Goal: Task Accomplishment & Management: Manage account settings

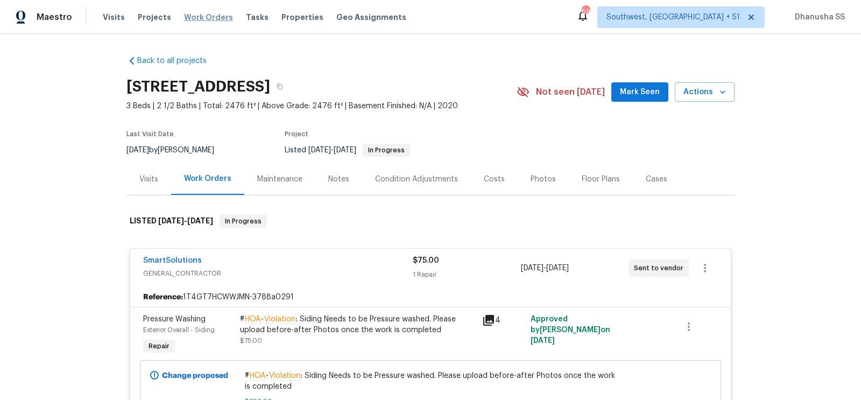
scroll to position [76, 0]
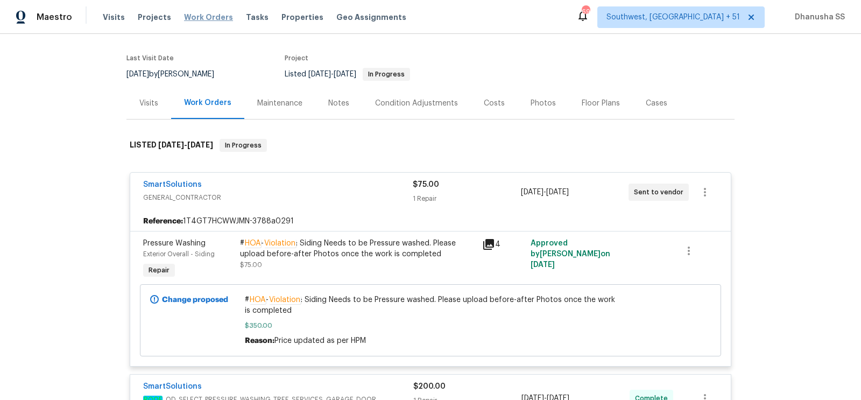
click at [193, 16] on span "Work Orders" at bounding box center [208, 17] width 49 height 11
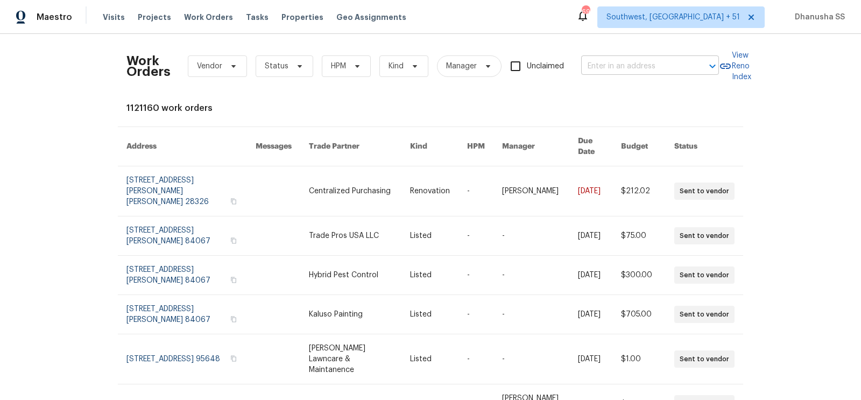
click at [630, 69] on input "text" at bounding box center [635, 66] width 108 height 17
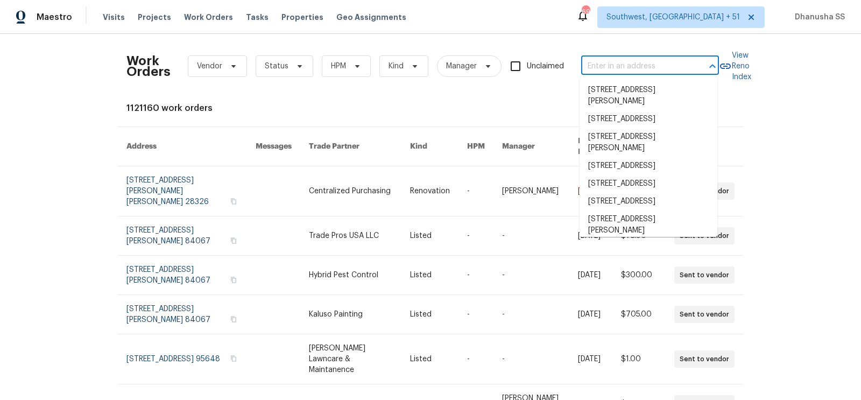
paste input "[STREET_ADDRESS][PERSON_NAME][PERSON_NAME]"
type input "[STREET_ADDRESS][PERSON_NAME][PERSON_NAME]"
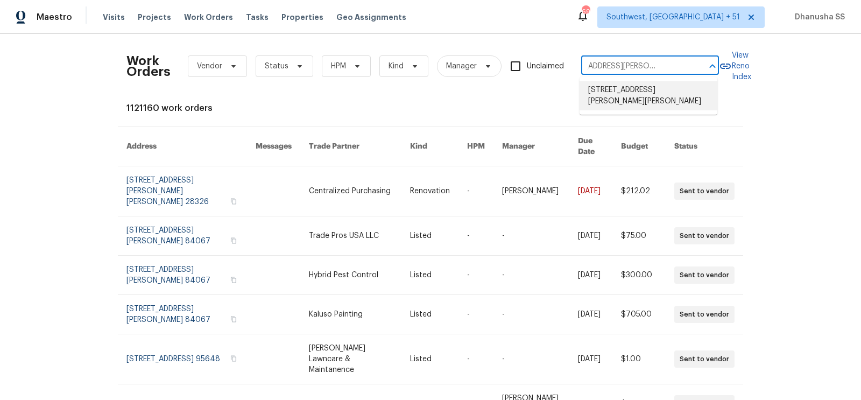
click at [631, 83] on li "[STREET_ADDRESS][PERSON_NAME][PERSON_NAME]" at bounding box center [648, 95] width 138 height 29
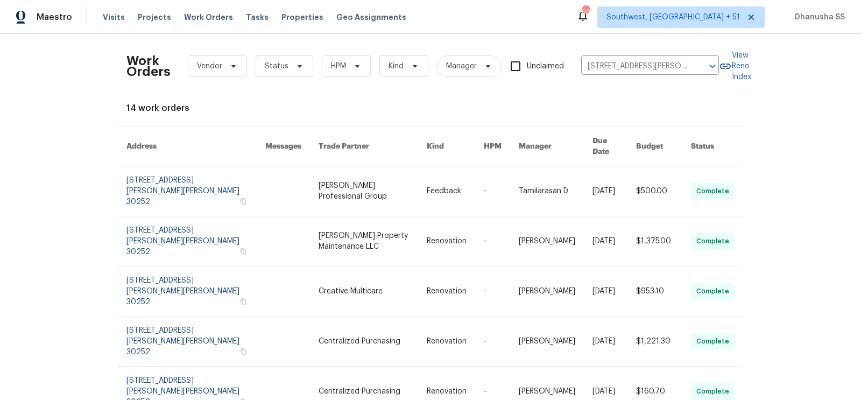
click at [397, 175] on link at bounding box center [372, 190] width 109 height 49
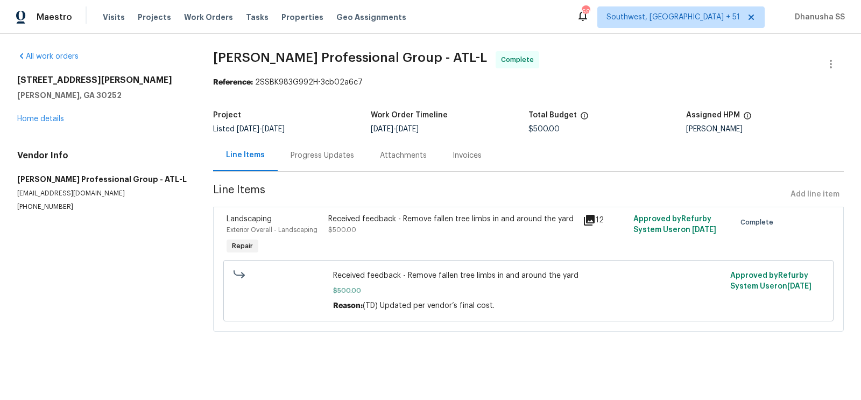
click at [53, 112] on div "[STREET_ADDRESS][PERSON_NAME][PERSON_NAME] Home details" at bounding box center [102, 99] width 170 height 49
click at [52, 118] on link "Home details" at bounding box center [40, 119] width 47 height 8
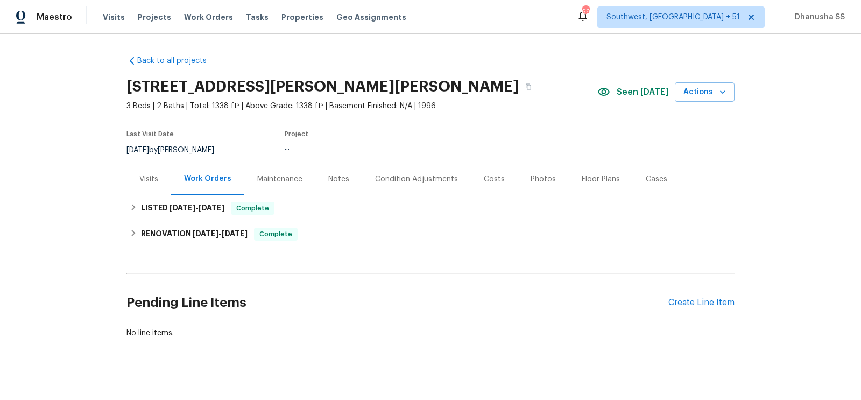
scroll to position [11, 0]
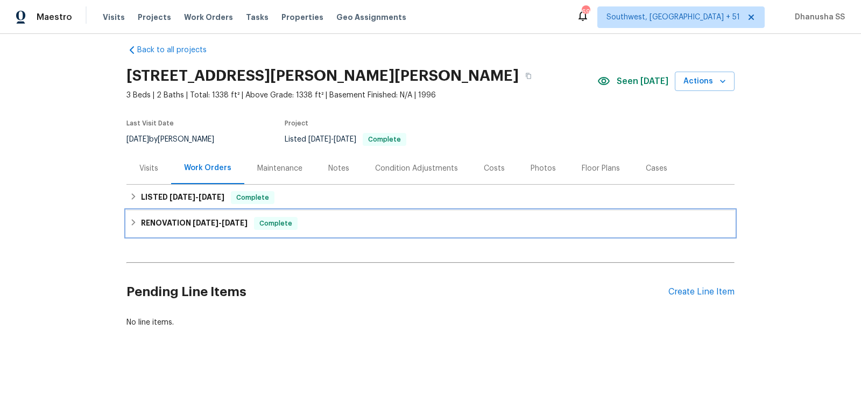
click at [310, 233] on div "RENOVATION [DATE] - [DATE] Complete" at bounding box center [430, 223] width 608 height 26
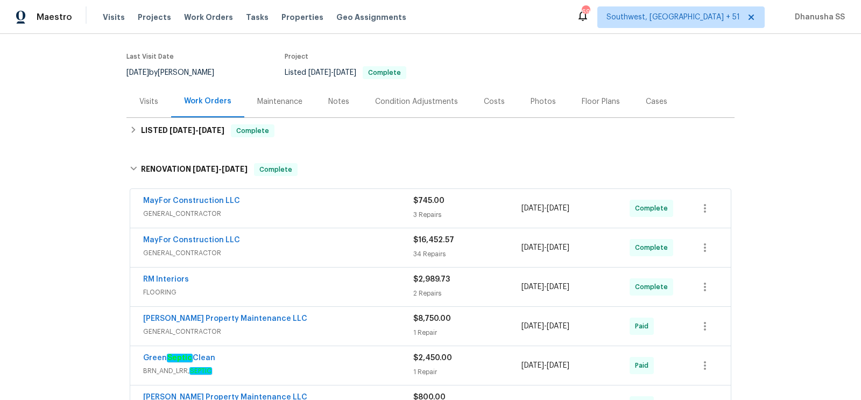
click at [375, 214] on span "GENERAL_CONTRACTOR" at bounding box center [278, 213] width 270 height 11
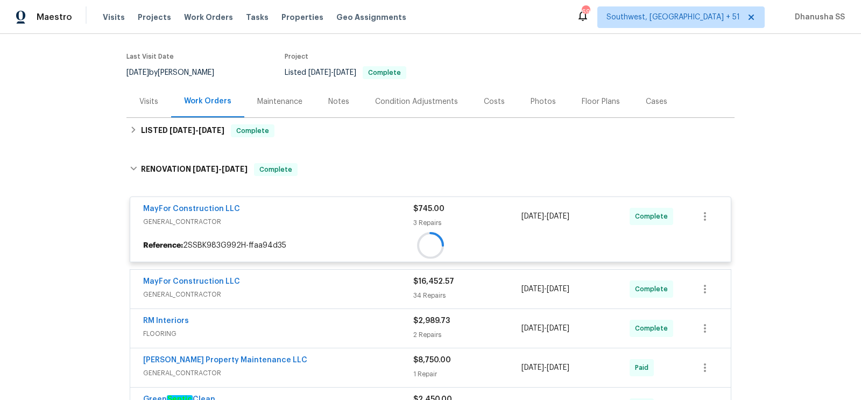
scroll to position [211, 0]
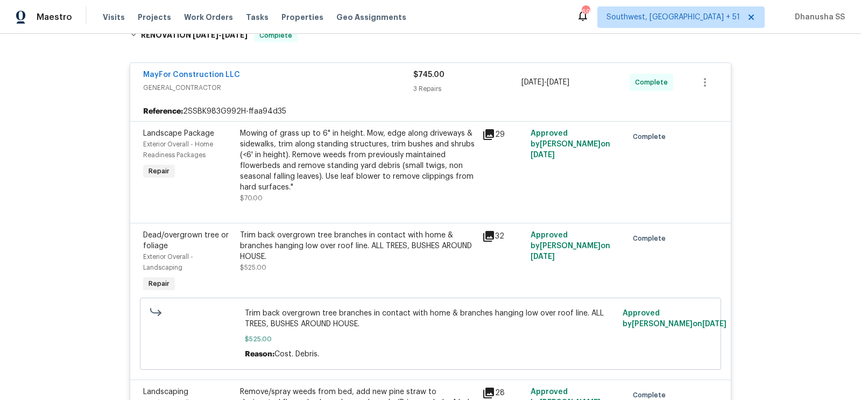
click at [364, 267] on div "Trim back overgrown tree branches in contact with home & branches hanging low o…" at bounding box center [358, 251] width 236 height 43
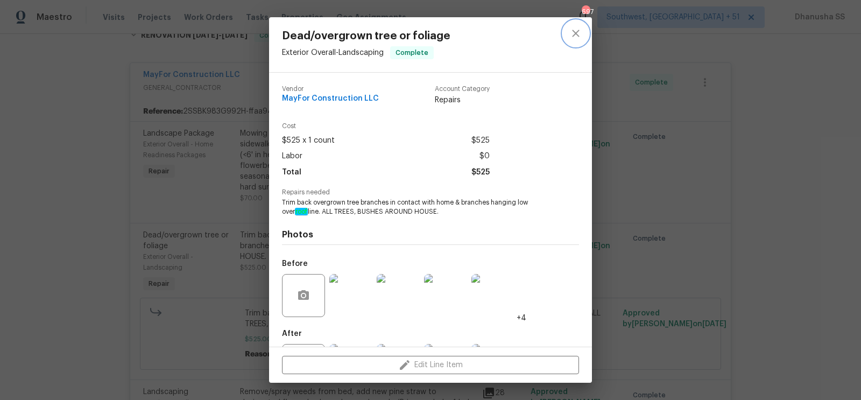
click at [567, 38] on button "close" at bounding box center [576, 33] width 26 height 26
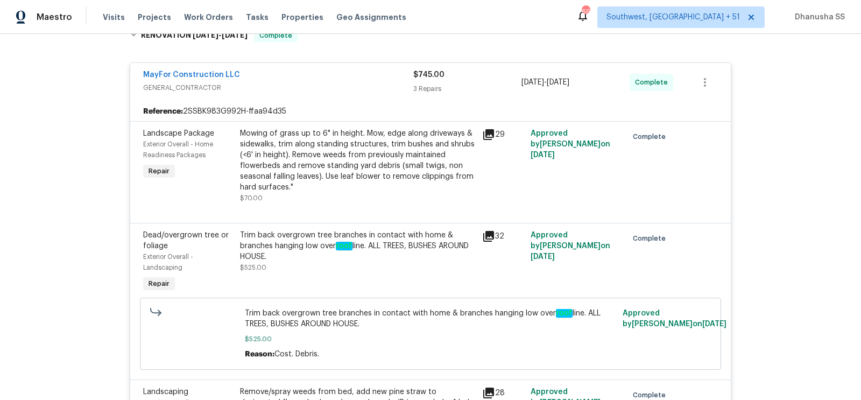
scroll to position [616, 0]
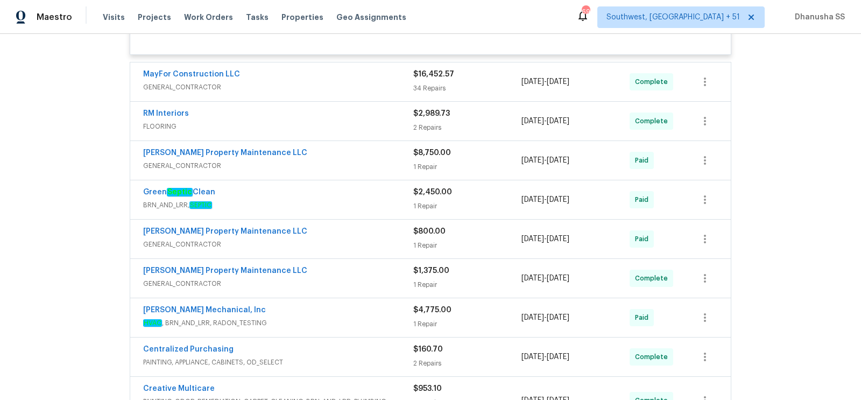
click at [387, 201] on span "BRN_AND_LRR, SEPTIC" at bounding box center [278, 205] width 270 height 11
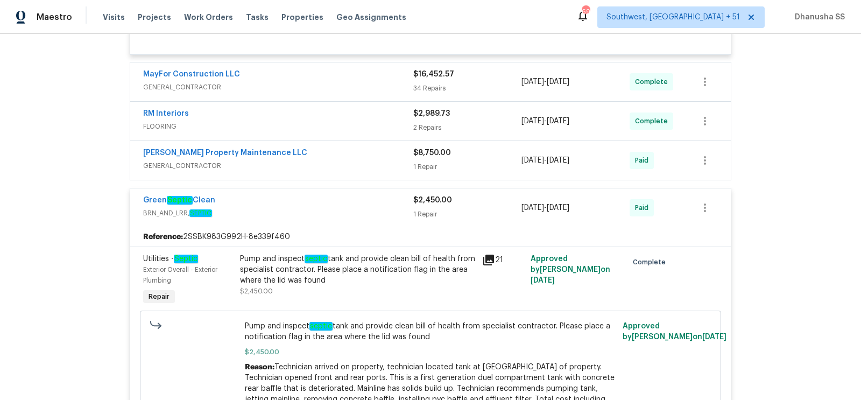
scroll to position [580, 0]
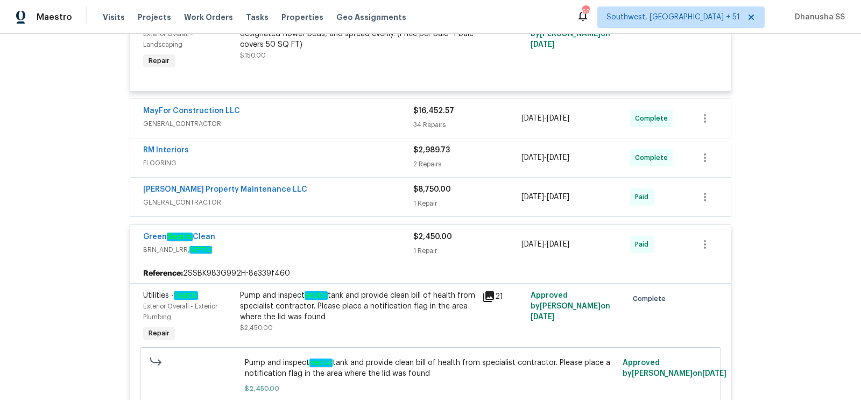
click at [350, 194] on div "[PERSON_NAME] Property Maintenance LLC" at bounding box center [278, 190] width 270 height 13
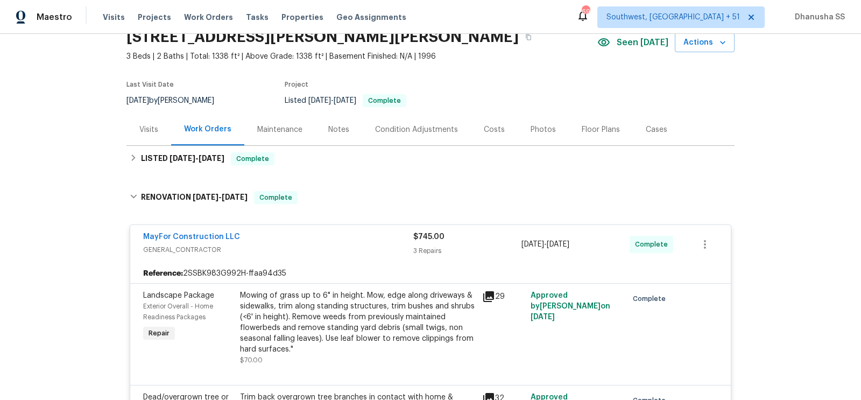
scroll to position [31, 0]
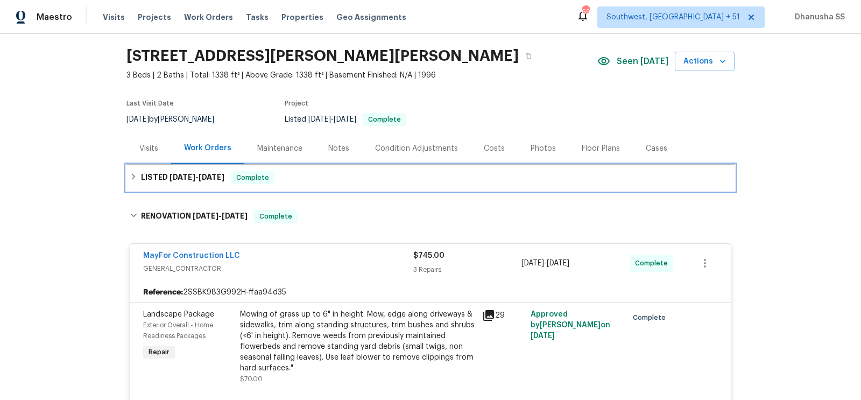
click at [319, 169] on div "LISTED [DATE] - [DATE] Complete" at bounding box center [430, 178] width 608 height 26
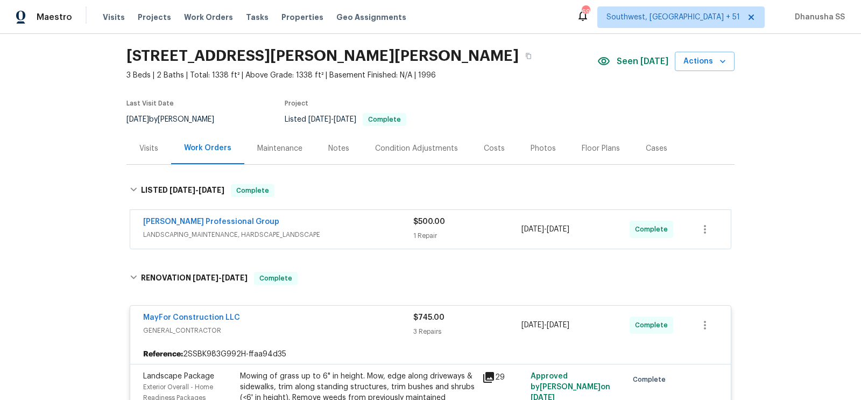
click at [368, 223] on div "[PERSON_NAME] Professional Group" at bounding box center [278, 222] width 270 height 13
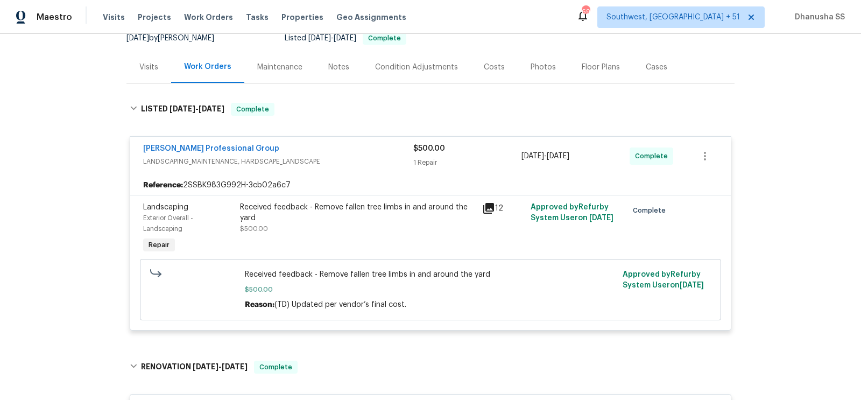
scroll to position [0, 0]
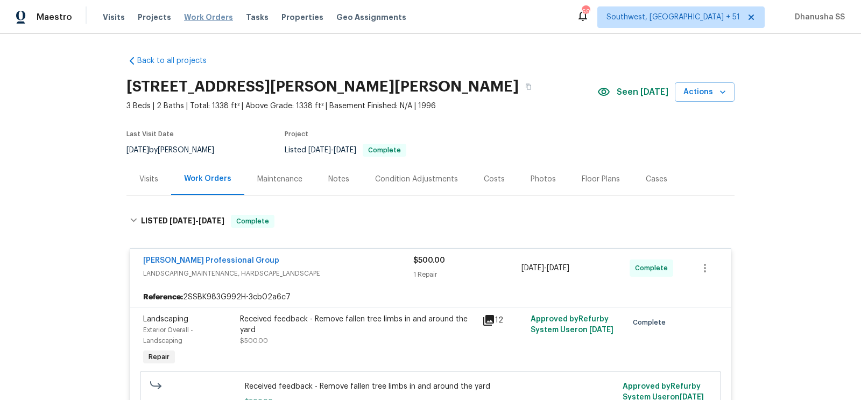
click at [187, 17] on span "Work Orders" at bounding box center [208, 17] width 49 height 11
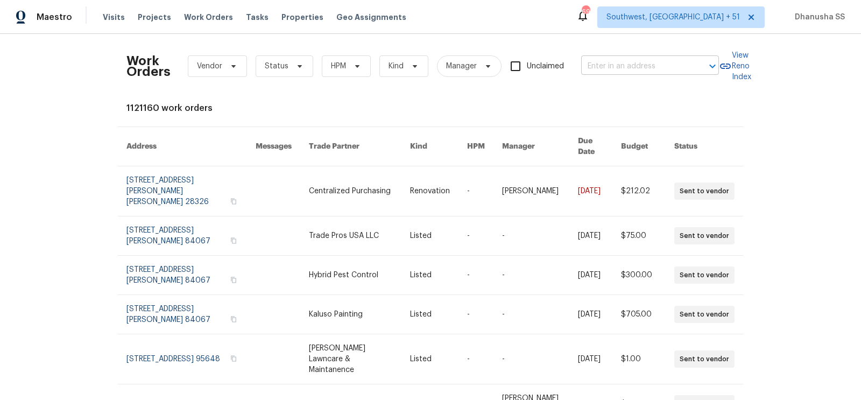
click at [633, 67] on input "text" at bounding box center [635, 66] width 108 height 17
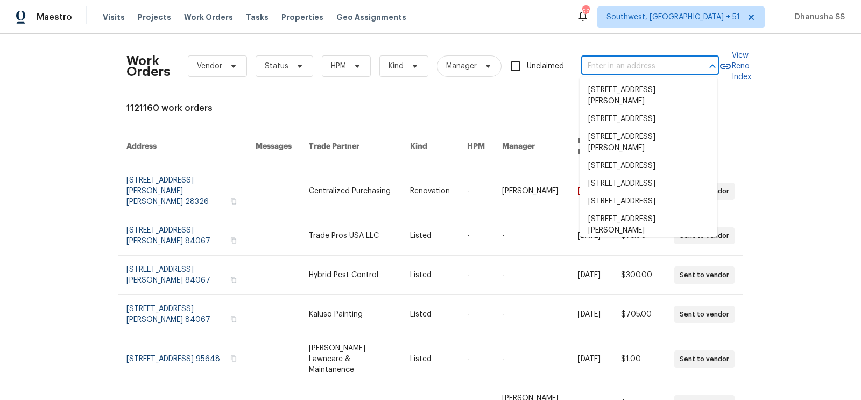
paste input "[STREET_ADDRESS][PERSON_NAME]"
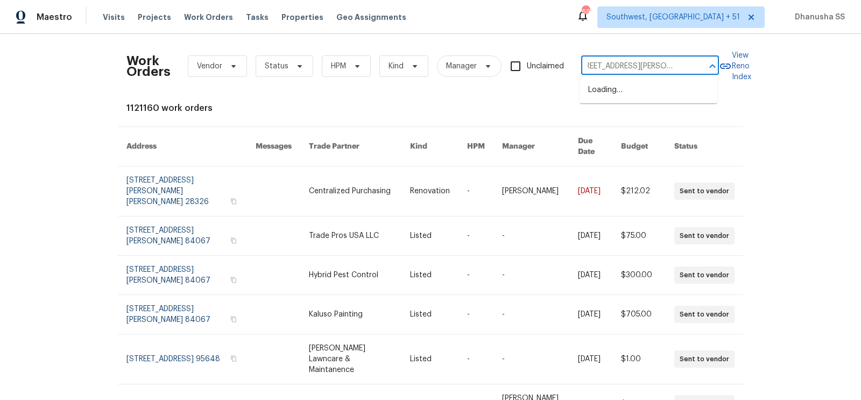
type input "[STREET_ADDRESS][PERSON_NAME]"
click at [635, 82] on li "[STREET_ADDRESS][PERSON_NAME]" at bounding box center [648, 95] width 138 height 29
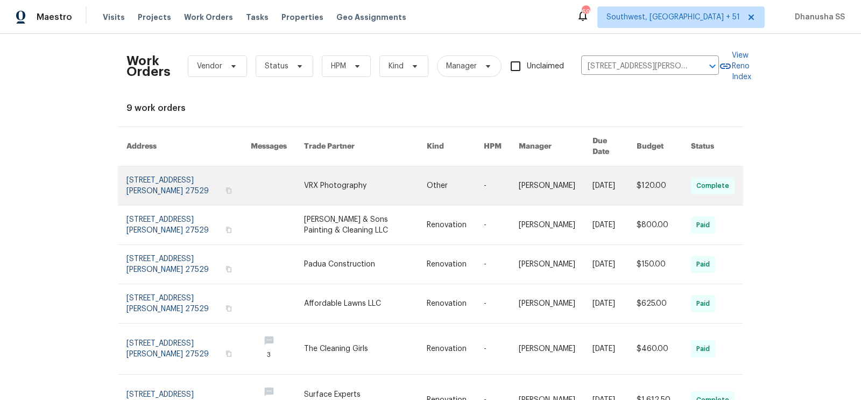
click at [379, 175] on link at bounding box center [365, 185] width 123 height 39
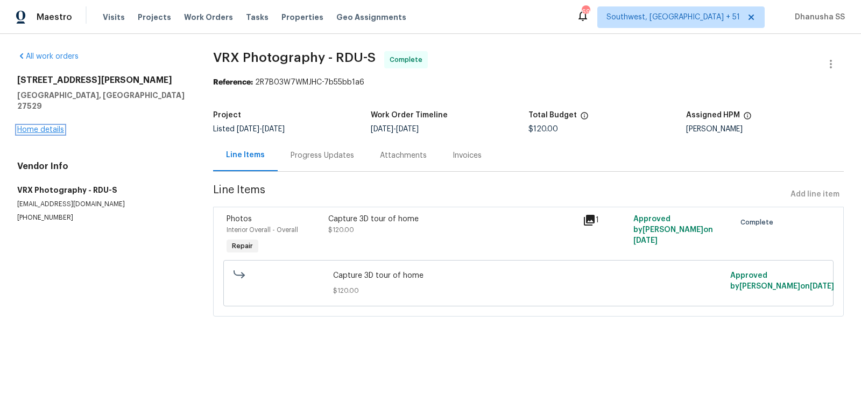
click at [38, 126] on link "Home details" at bounding box center [40, 130] width 47 height 8
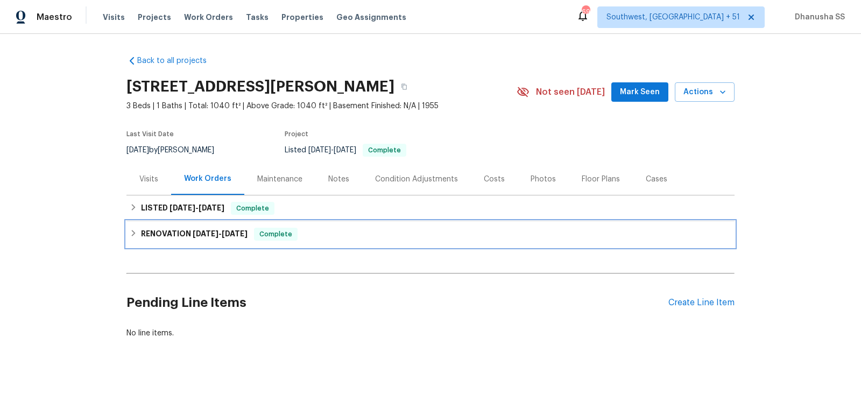
click at [365, 230] on div "RENOVATION [DATE] - [DATE] Complete" at bounding box center [430, 234] width 601 height 13
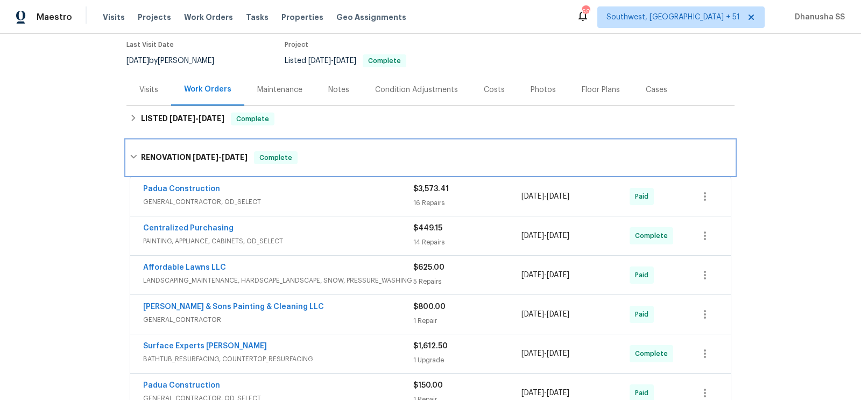
scroll to position [189, 0]
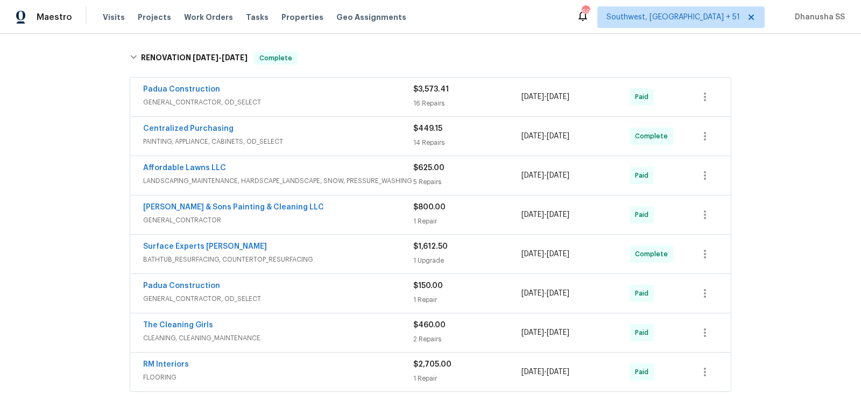
click at [374, 109] on div "Padua Construction GENERAL_CONTRACTOR, OD_SELECT $3,573.41 16 Repairs [DATE] - …" at bounding box center [430, 96] width 600 height 39
click at [375, 98] on span "GENERAL_CONTRACTOR, OD_SELECT" at bounding box center [278, 102] width 270 height 11
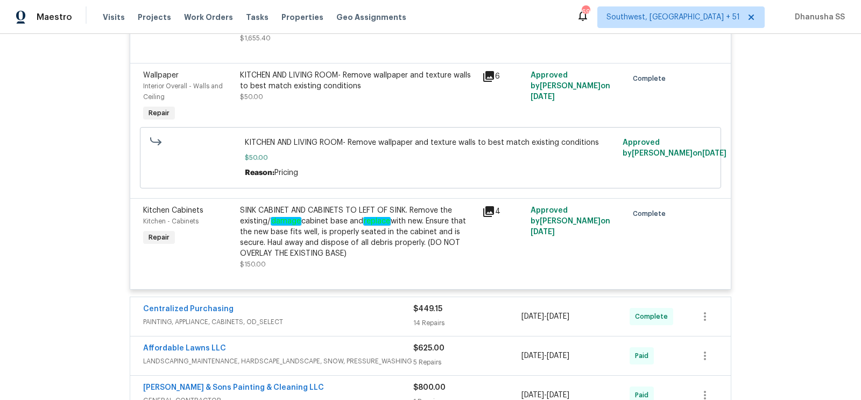
scroll to position [1699, 0]
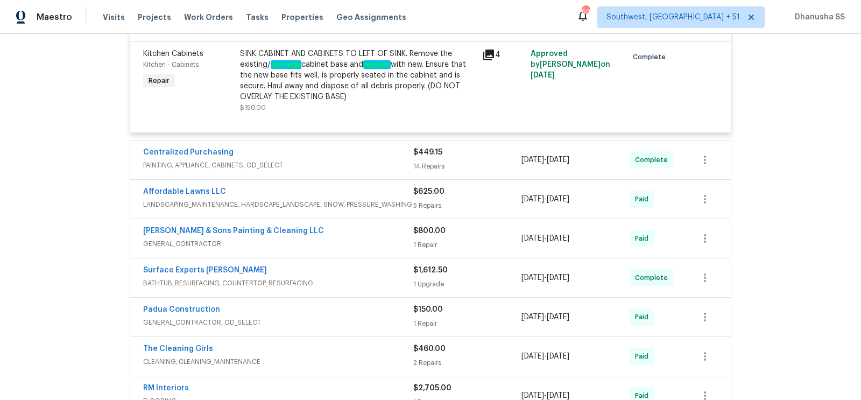
click at [370, 171] on span "PAINTING, APPLIANCE, CABINETS, OD_SELECT" at bounding box center [278, 165] width 270 height 11
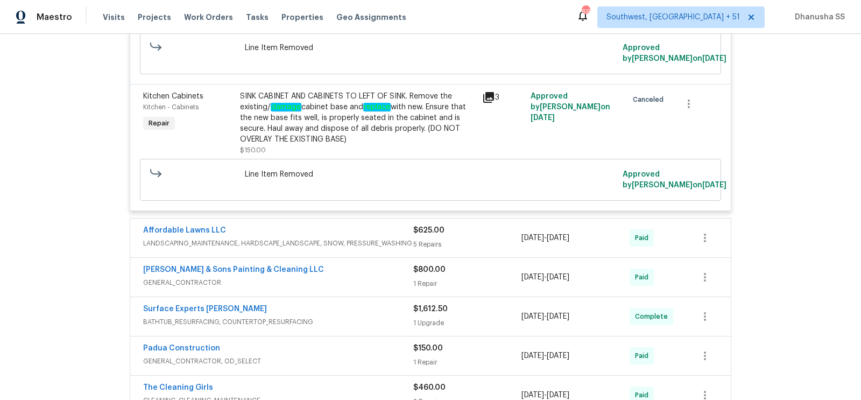
scroll to position [3499, 0]
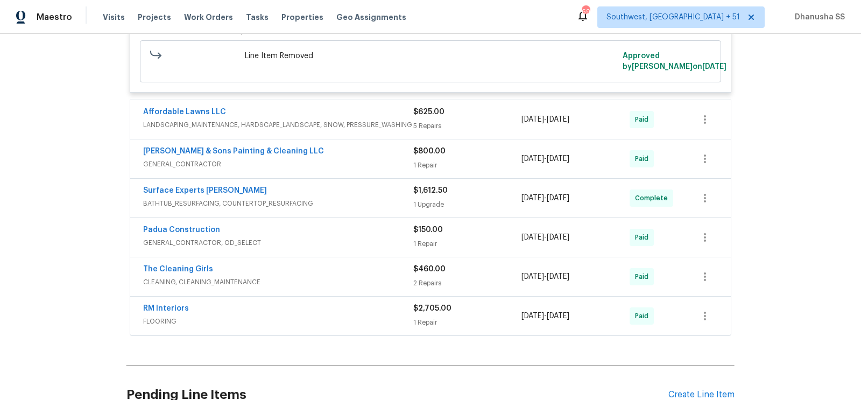
click at [388, 122] on span "LANDSCAPING_MAINTENANCE, HARDSCAPE_LANDSCAPE, SNOW, PRESSURE_WASHING" at bounding box center [278, 124] width 270 height 11
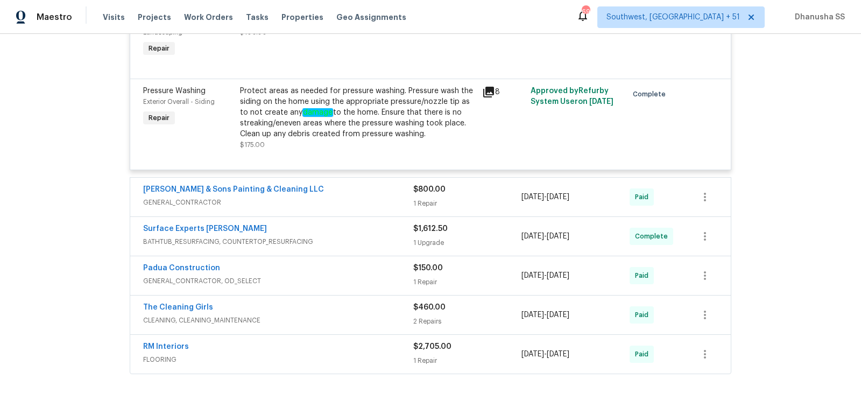
scroll to position [3952, 0]
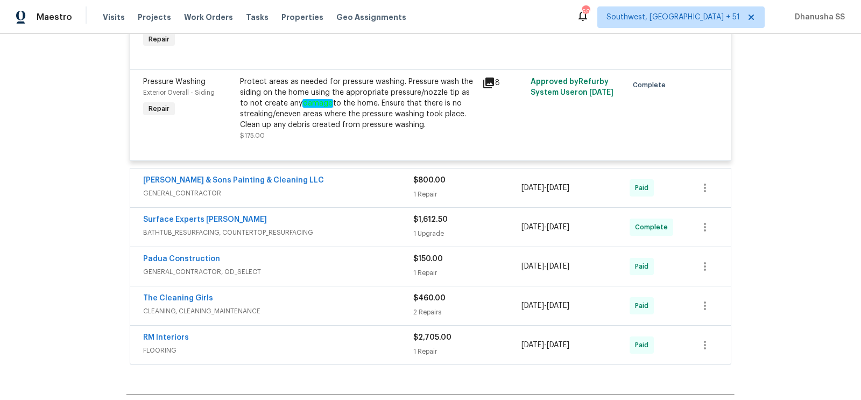
click at [378, 266] on span "GENERAL_CONTRACTOR, OD_SELECT" at bounding box center [278, 271] width 270 height 11
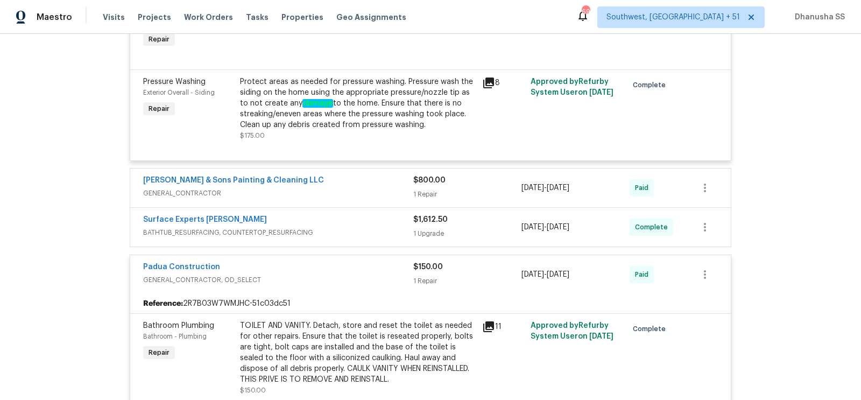
click at [382, 227] on span "BATHTUB_RESURFACING, COUNTERTOP_RESURFACING" at bounding box center [278, 232] width 270 height 11
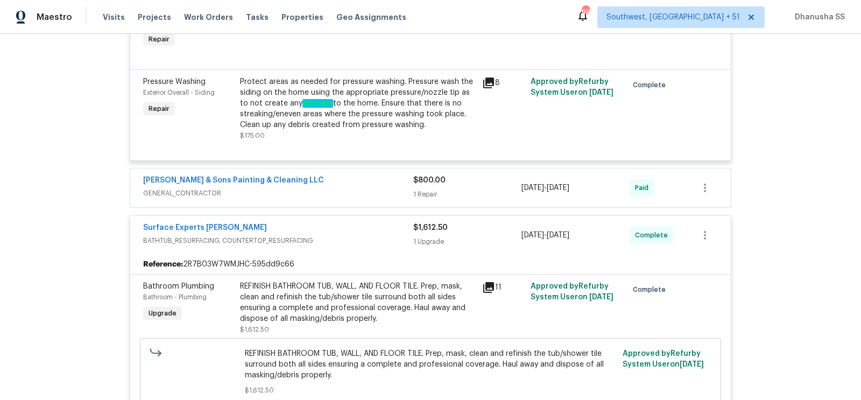
click at [382, 188] on span "GENERAL_CONTRACTOR" at bounding box center [278, 193] width 270 height 11
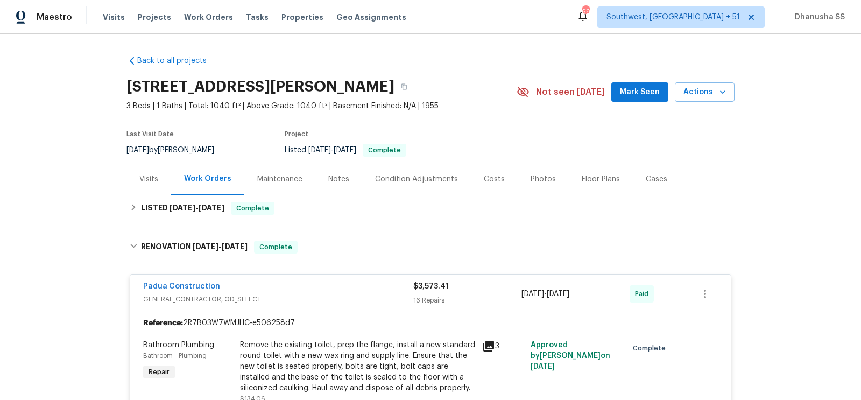
scroll to position [34, 0]
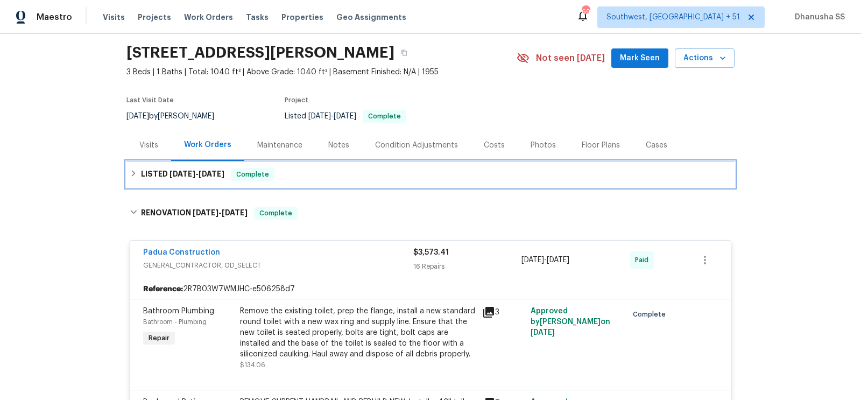
click at [351, 176] on div "LISTED [DATE] - [DATE] Complete" at bounding box center [430, 174] width 601 height 13
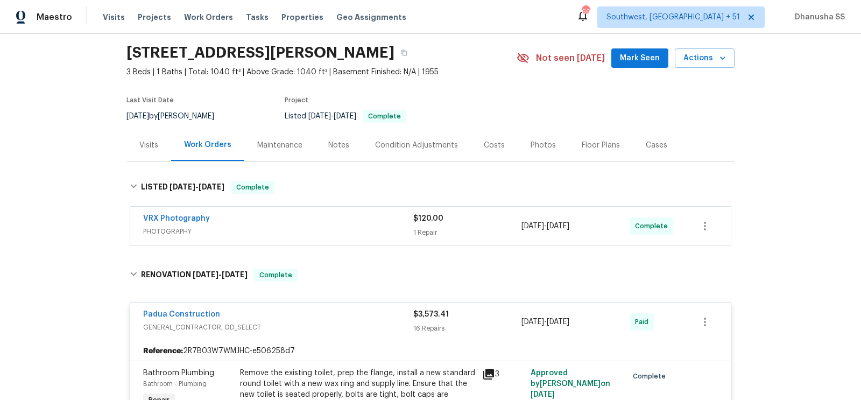
click at [382, 229] on span "PHOTOGRAPHY" at bounding box center [278, 231] width 270 height 11
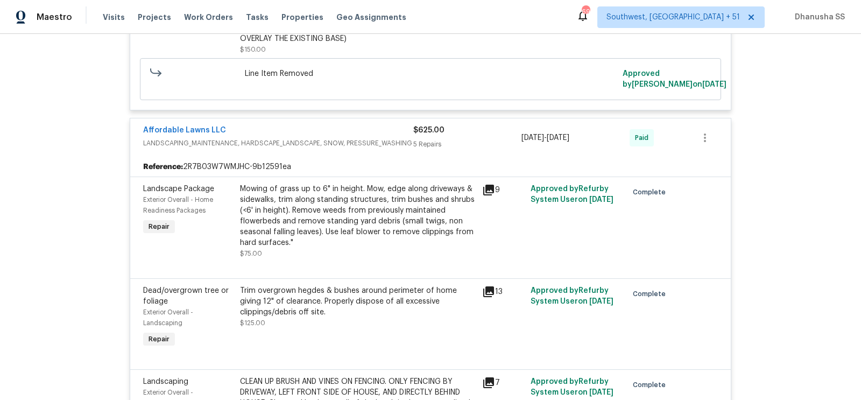
scroll to position [4693, 0]
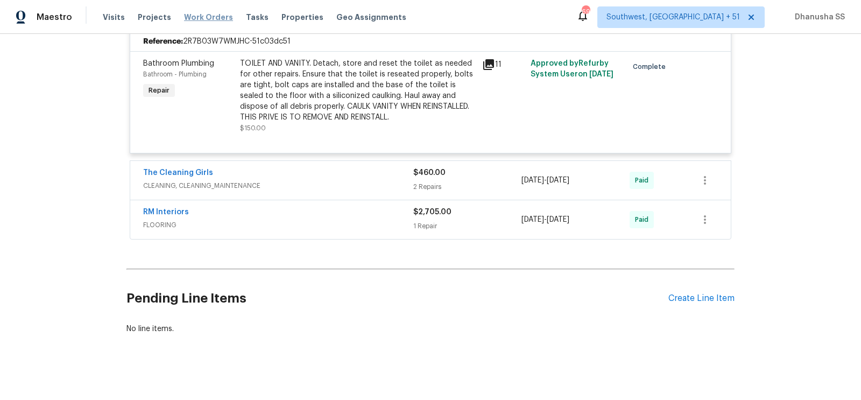
click at [197, 15] on span "Work Orders" at bounding box center [208, 17] width 49 height 11
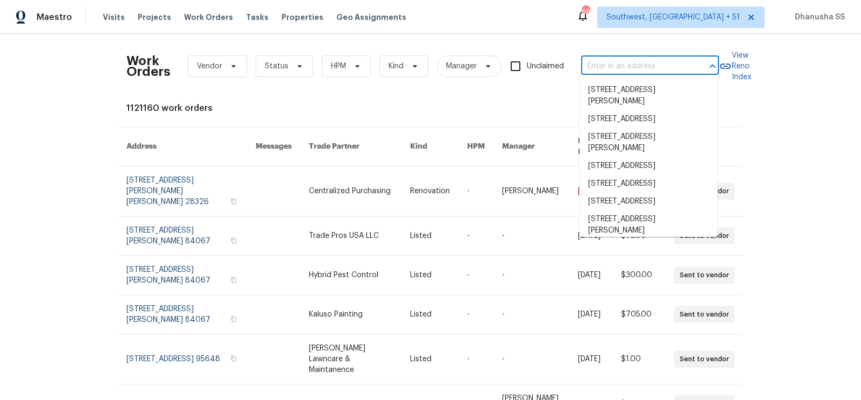
click at [593, 63] on input "text" at bounding box center [635, 66] width 108 height 17
paste input "[STREET_ADDRESS]"
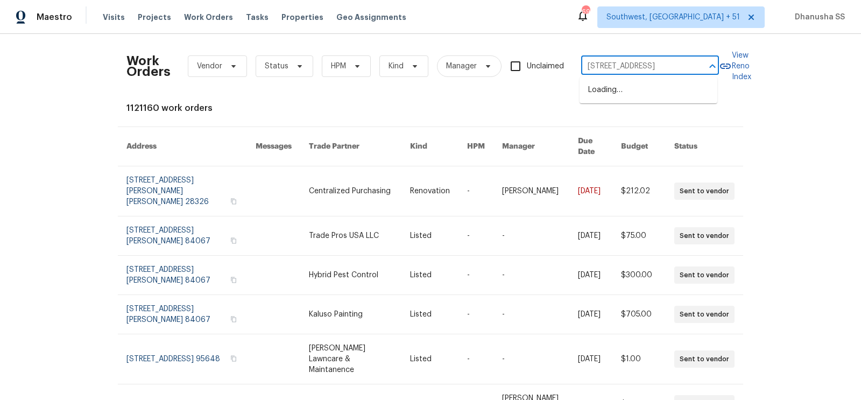
scroll to position [0, 43]
type input "[STREET_ADDRESS]"
click at [591, 94] on li "[STREET_ADDRESS]" at bounding box center [648, 90] width 138 height 18
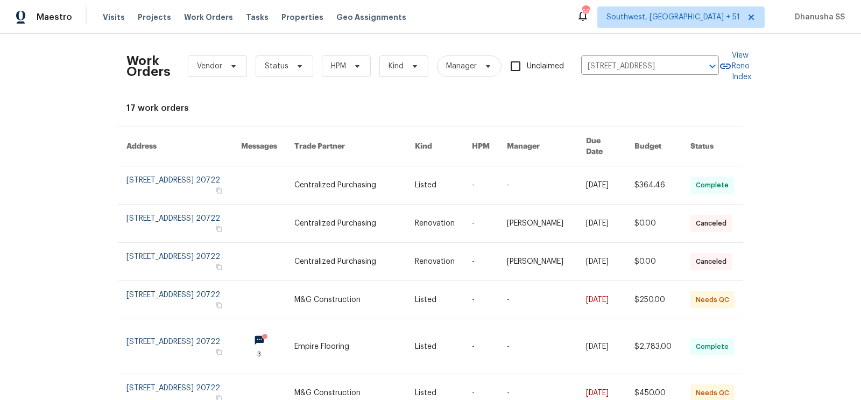
click at [304, 166] on td "Centralized Purchasing" at bounding box center [346, 185] width 120 height 38
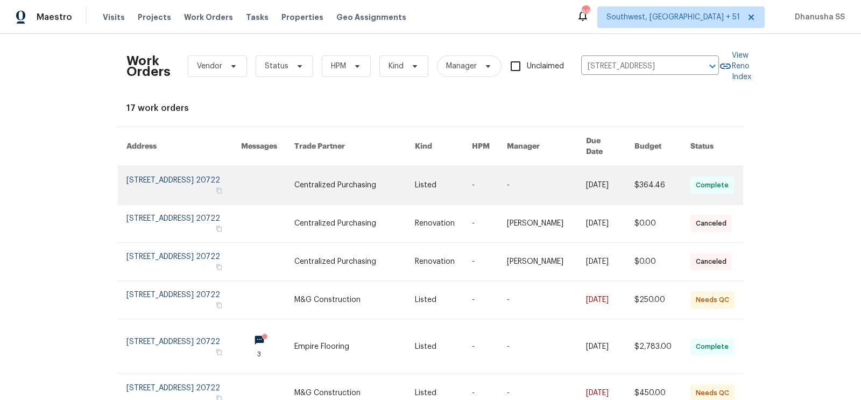
click at [289, 176] on link at bounding box center [267, 185] width 53 height 38
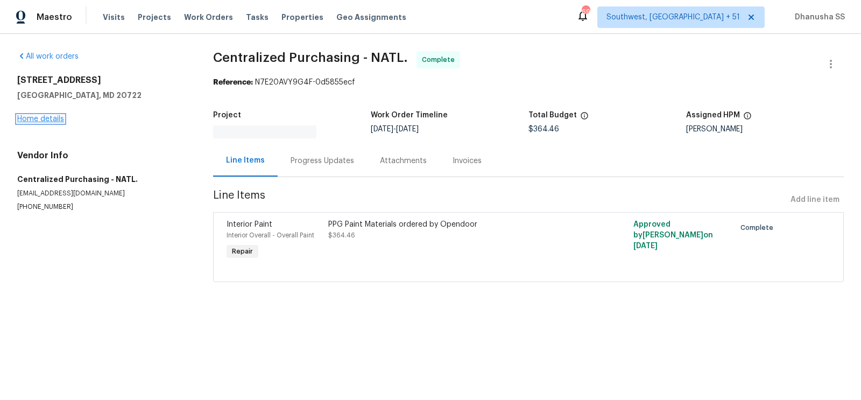
click at [51, 120] on link "Home details" at bounding box center [40, 119] width 47 height 8
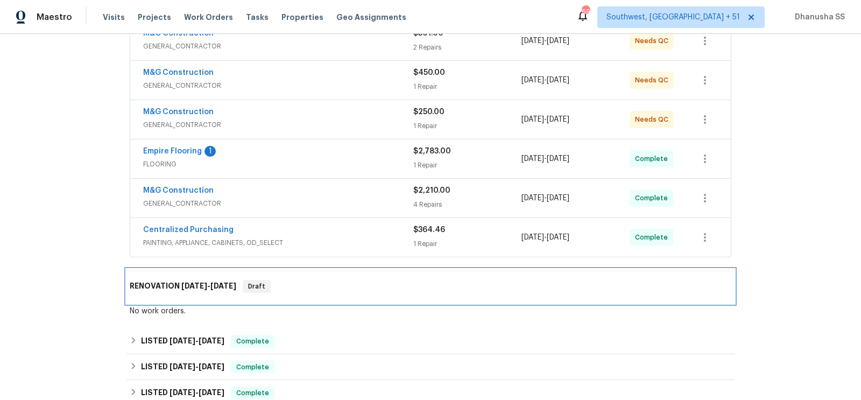
click at [323, 275] on div "RENOVATION [DATE] - [DATE] Draft" at bounding box center [430, 286] width 608 height 34
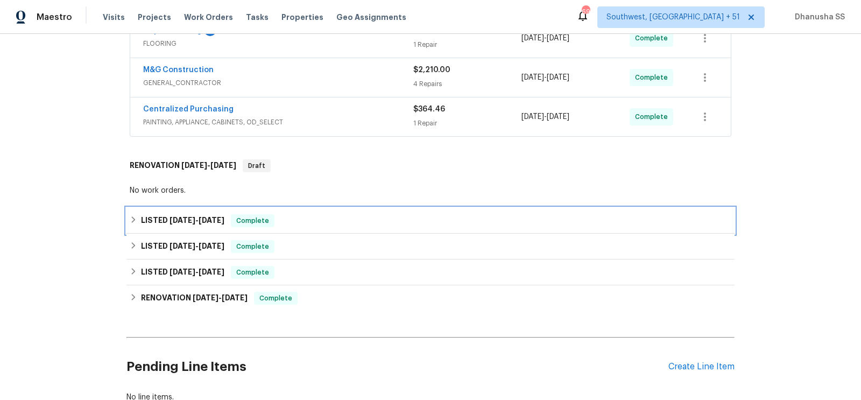
click at [333, 221] on div "LISTED [DATE] - [DATE] Complete" at bounding box center [430, 220] width 601 height 13
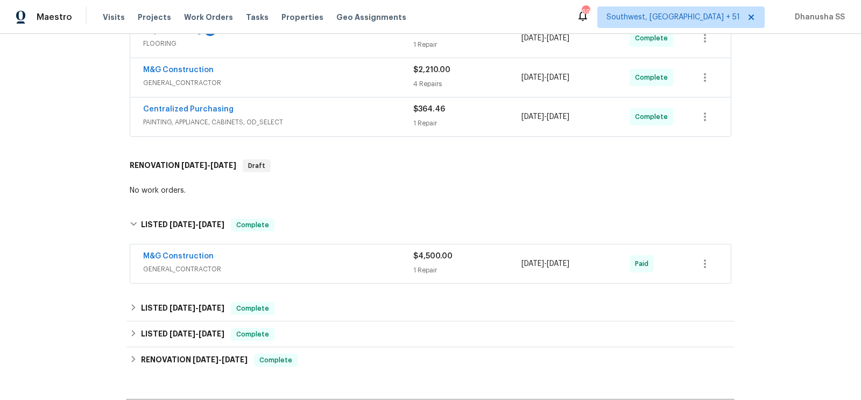
click at [347, 252] on div "M&G Construction" at bounding box center [278, 257] width 270 height 13
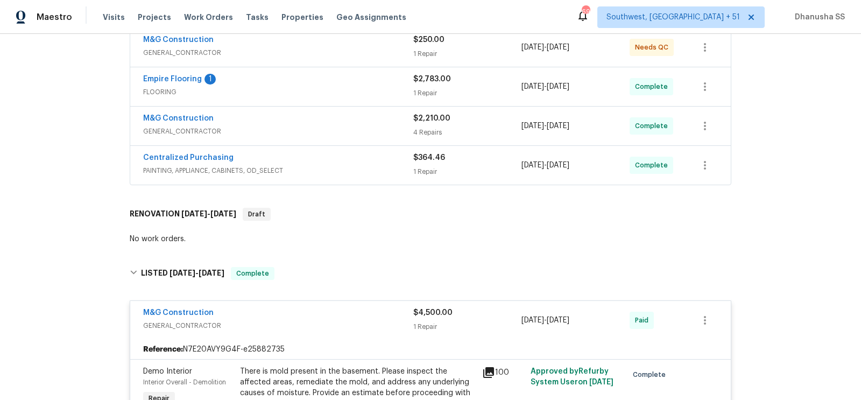
scroll to position [222, 0]
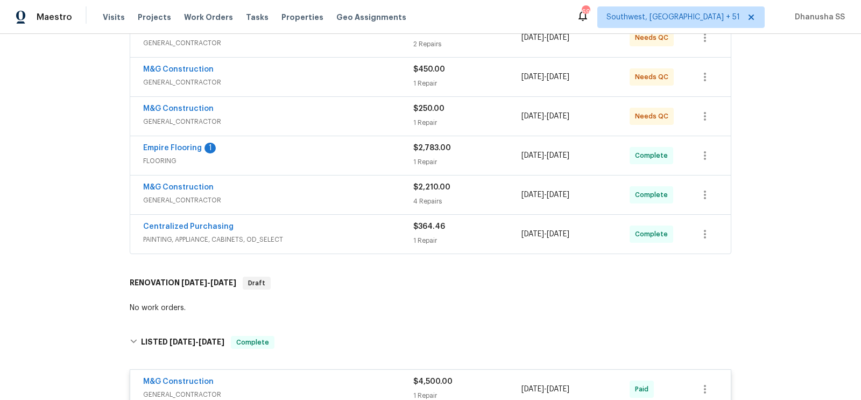
click at [402, 228] on div "Centralized Purchasing" at bounding box center [278, 227] width 270 height 13
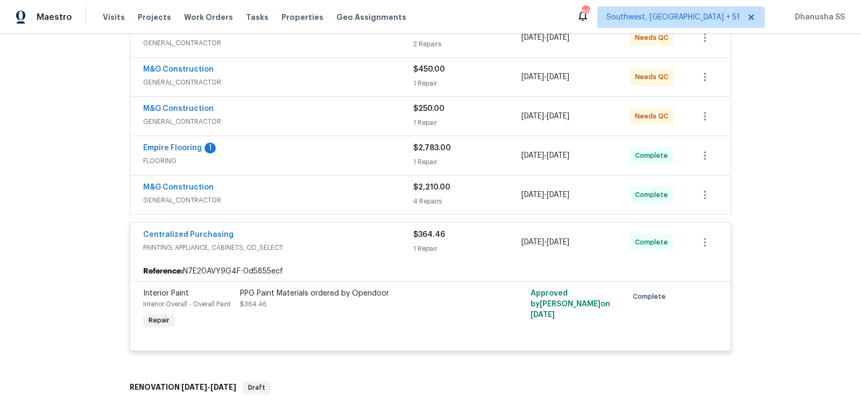
click at [363, 190] on div "M&G Construction" at bounding box center [278, 188] width 270 height 13
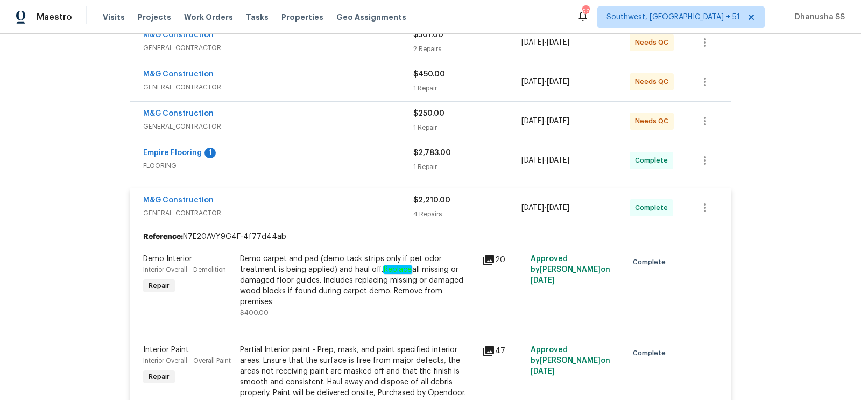
scroll to position [187, 0]
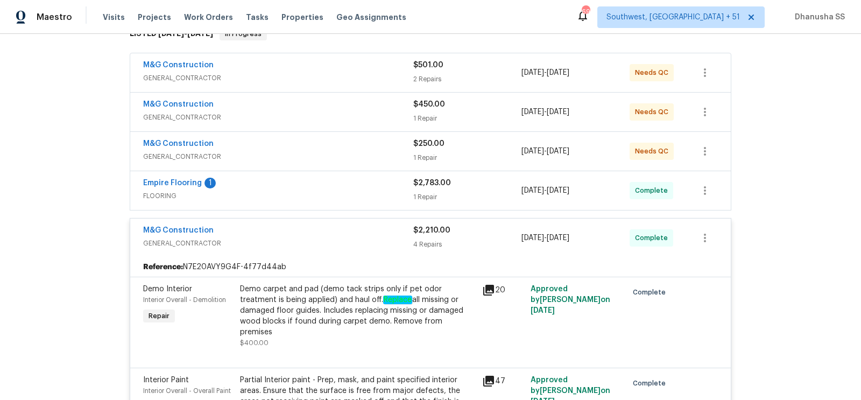
click at [390, 199] on div "Empire Flooring 1 FLOORING" at bounding box center [278, 190] width 270 height 26
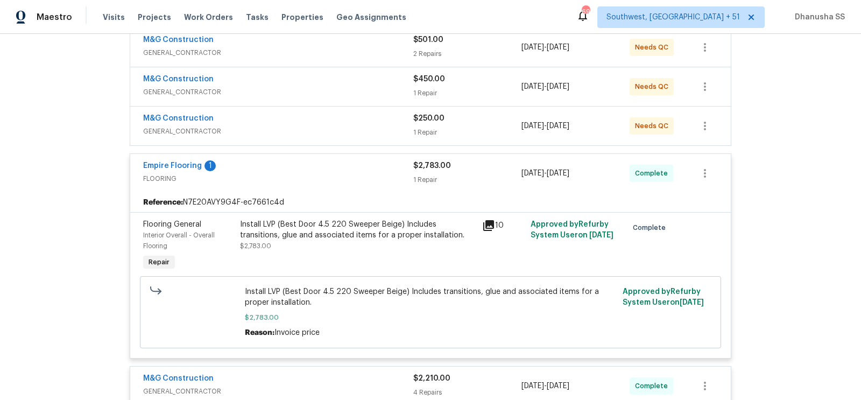
scroll to position [211, 0]
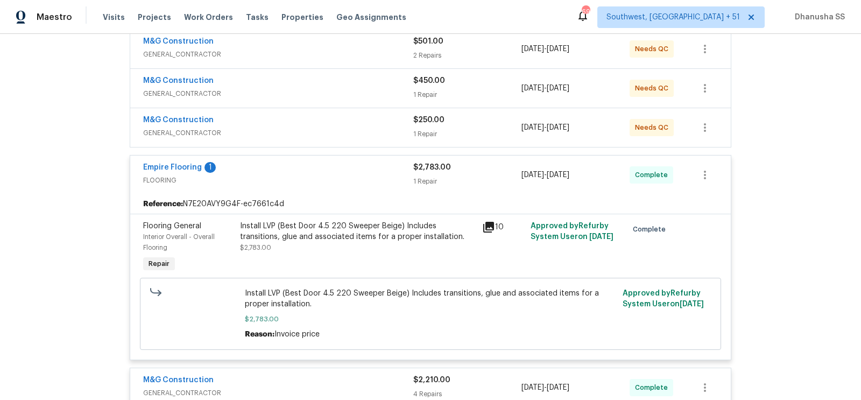
click at [393, 133] on span "GENERAL_CONTRACTOR" at bounding box center [278, 132] width 270 height 11
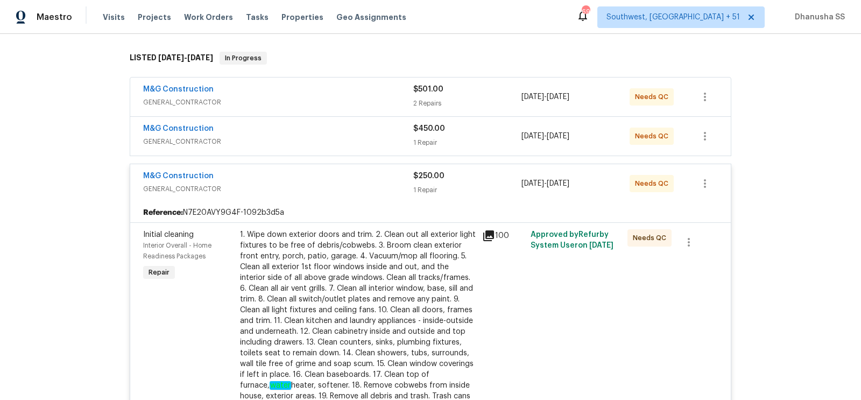
scroll to position [145, 0]
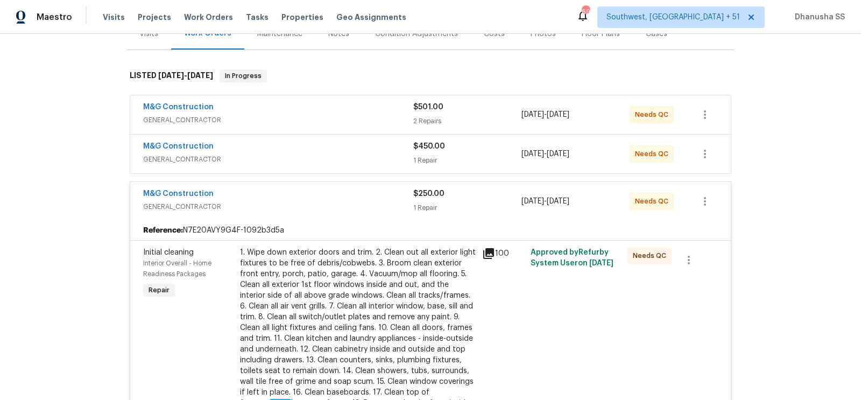
click at [394, 151] on div "M&G Construction" at bounding box center [278, 147] width 270 height 13
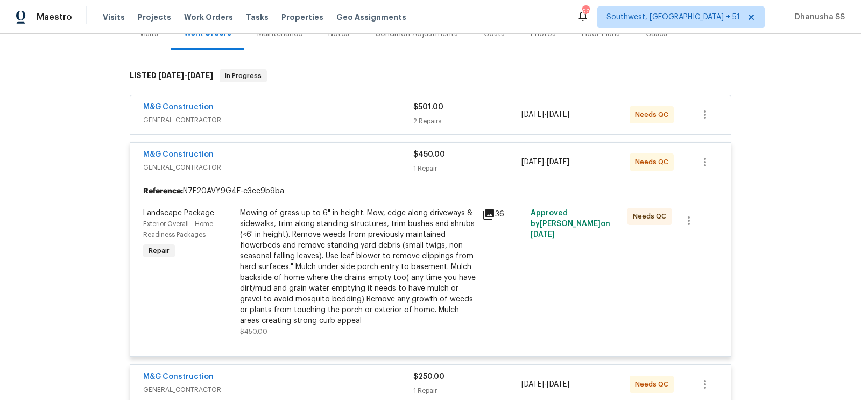
click at [358, 111] on div "M&G Construction" at bounding box center [278, 108] width 270 height 13
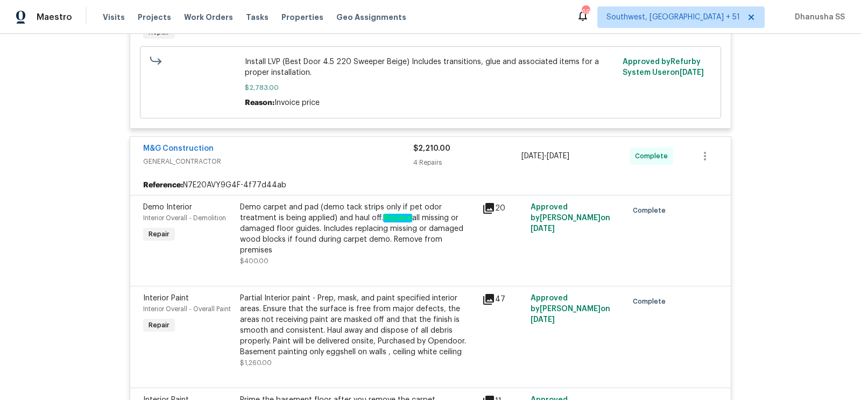
scroll to position [901, 0]
